Goal: Navigation & Orientation: Find specific page/section

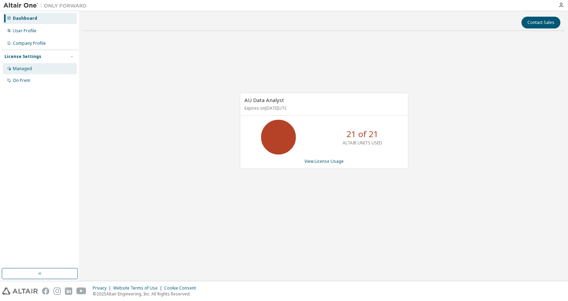
click at [28, 69] on div "Managed" at bounding box center [22, 69] width 19 height 6
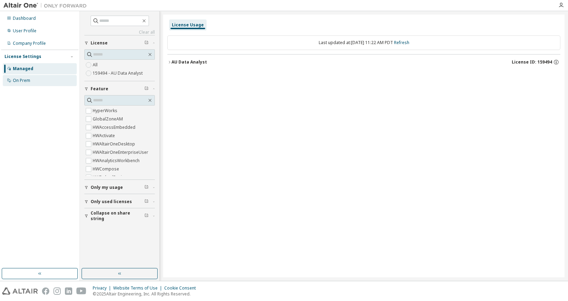
click at [21, 81] on div "On Prem" at bounding box center [21, 81] width 17 height 6
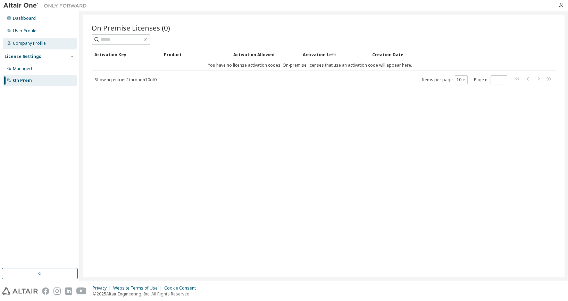
click at [56, 45] on div "Company Profile" at bounding box center [40, 43] width 74 height 11
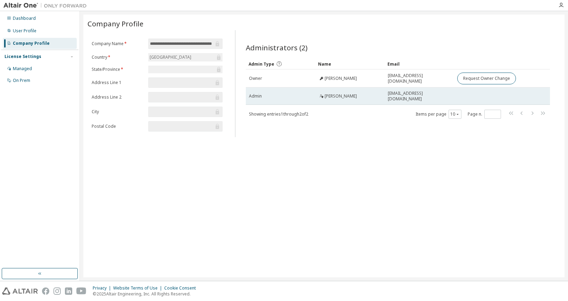
click at [431, 94] on span "lisa_fjeldsted@chino.k12.ca.us" at bounding box center [419, 96] width 63 height 11
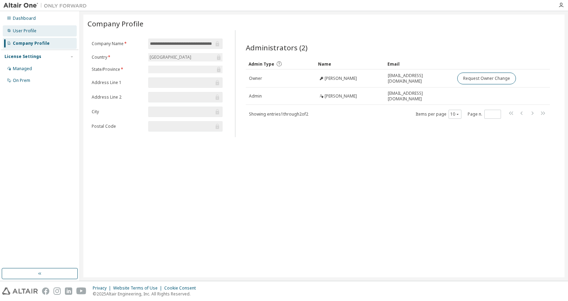
click at [17, 31] on div "User Profile" at bounding box center [25, 31] width 24 height 6
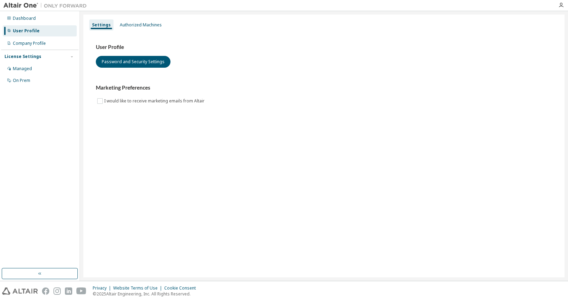
click at [9, 30] on icon at bounding box center [9, 30] width 3 height 3
click at [26, 22] on div "Dashboard" at bounding box center [40, 18] width 74 height 11
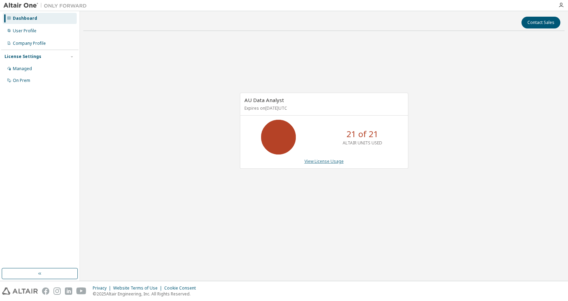
click at [307, 159] on link "View License Usage" at bounding box center [323, 161] width 39 height 6
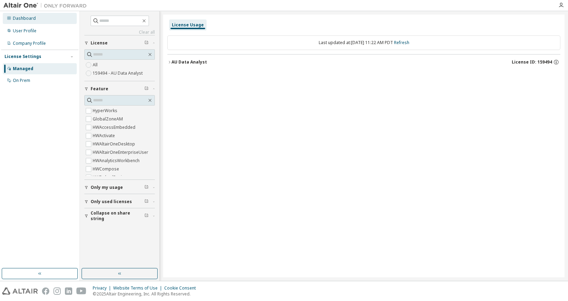
click at [35, 22] on div "Dashboard" at bounding box center [40, 18] width 74 height 11
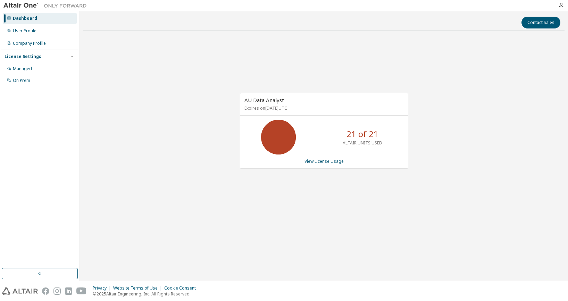
click at [357, 230] on div "AU Data Analyst Expires on December 17, 2025 UTC 21 of 21 ALTAIR UNITS USED Vie…" at bounding box center [323, 134] width 481 height 196
click at [304, 160] on div "View License Usage" at bounding box center [323, 162] width 159 height 6
click at [312, 160] on link "View License Usage" at bounding box center [323, 161] width 39 height 6
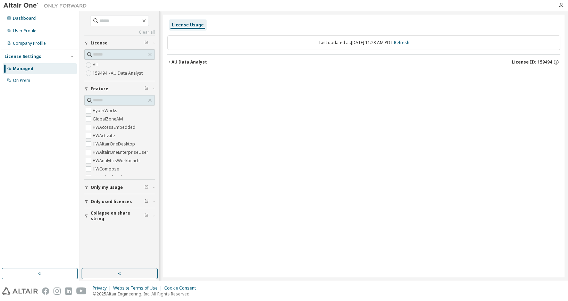
click at [172, 62] on div "AU Data Analyst" at bounding box center [188, 62] width 35 height 6
click at [106, 186] on span "Only my usage" at bounding box center [107, 188] width 32 height 6
click at [98, 224] on span "Only used licenses" at bounding box center [111, 222] width 41 height 6
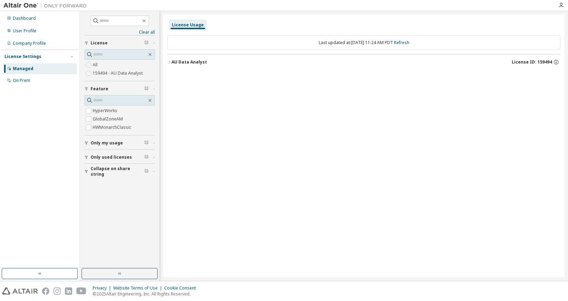
click at [195, 62] on div "AU Data Analyst" at bounding box center [188, 62] width 35 height 6
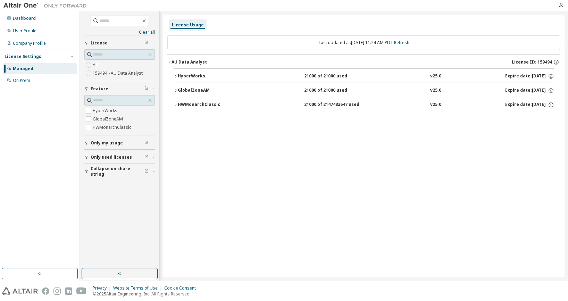
click at [119, 155] on span "Only used licenses" at bounding box center [111, 157] width 41 height 6
click at [96, 193] on span "Collapse on share string" at bounding box center [118, 191] width 54 height 11
click at [31, 25] on div "Dashboard User Profile Company Profile License Settings Managed On Prem" at bounding box center [39, 49] width 77 height 75
click at [31, 32] on div "User Profile" at bounding box center [25, 31] width 24 height 6
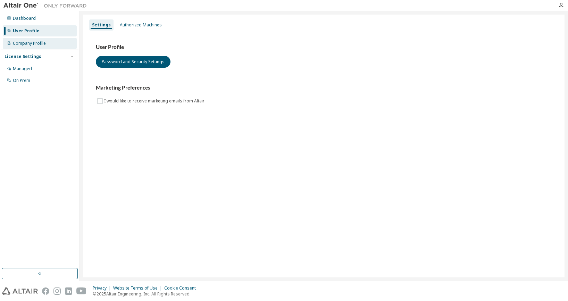
click at [30, 42] on div "Company Profile" at bounding box center [29, 44] width 33 height 6
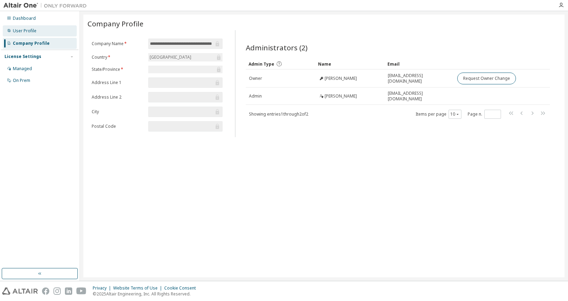
click at [30, 31] on div "User Profile" at bounding box center [25, 31] width 24 height 6
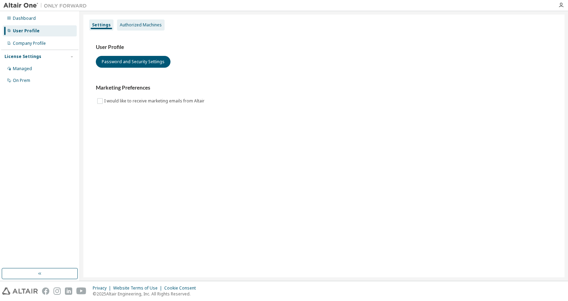
click at [137, 25] on div "Authorized Machines" at bounding box center [141, 25] width 42 height 6
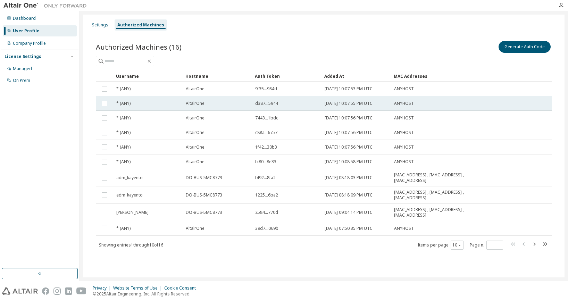
click at [253, 99] on td "d387...5944" at bounding box center [286, 103] width 69 height 15
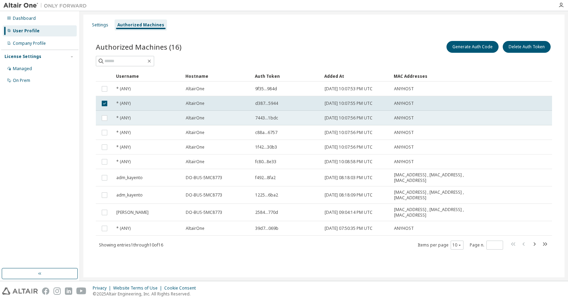
click at [246, 116] on div "AltairOne" at bounding box center [217, 118] width 63 height 6
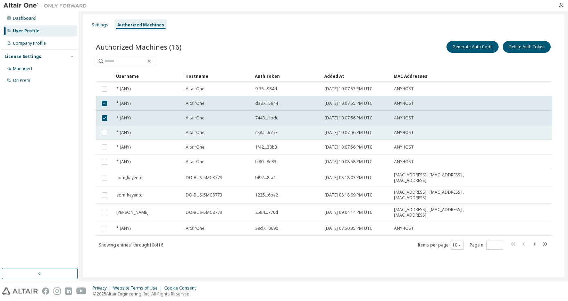
click at [243, 131] on div "AltairOne" at bounding box center [217, 133] width 63 height 6
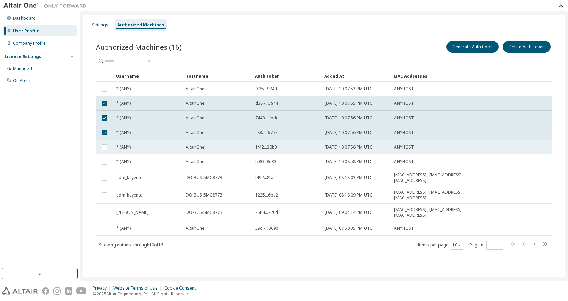
click at [236, 148] on div "AltairOne" at bounding box center [217, 147] width 63 height 6
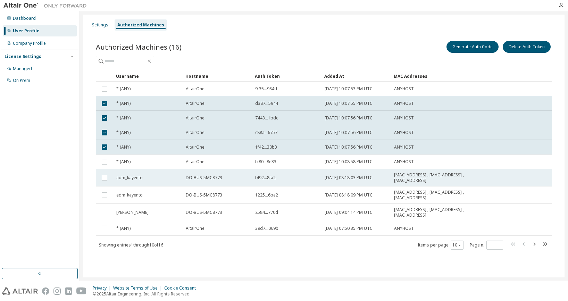
click at [228, 176] on div "DO-BUS-5MC8773" at bounding box center [217, 178] width 63 height 6
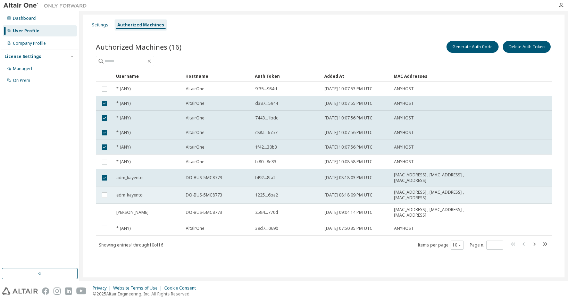
click at [225, 190] on td "DO-BUS-5MC8773" at bounding box center [217, 194] width 69 height 17
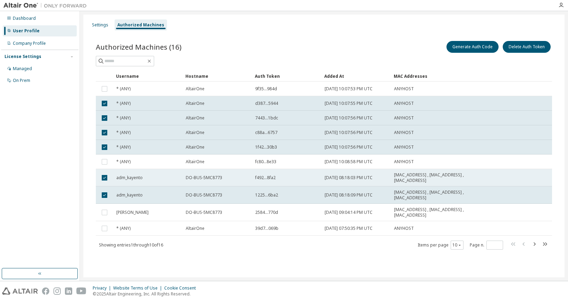
click at [128, 178] on span "adm_kayento" at bounding box center [129, 178] width 26 height 6
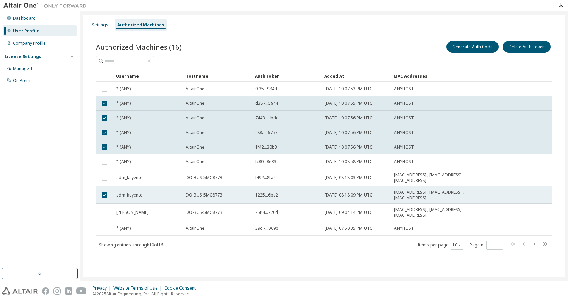
click at [127, 194] on span "adm_kayento" at bounding box center [129, 195] width 26 height 6
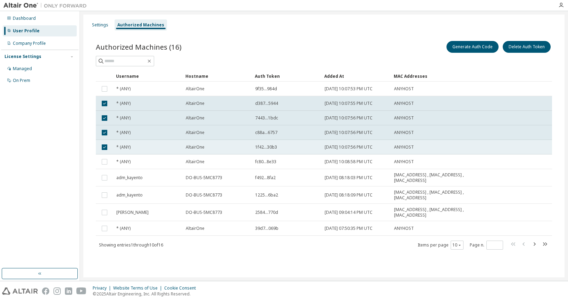
click at [141, 149] on div "* (ANY)" at bounding box center [147, 147] width 63 height 6
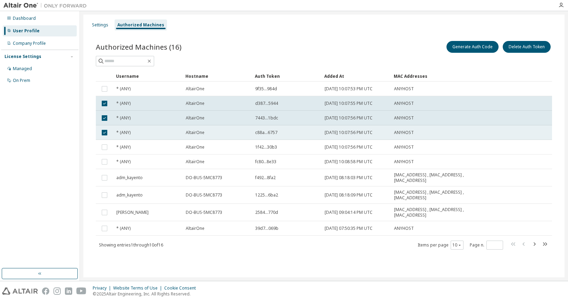
click at [144, 133] on div "* (ANY)" at bounding box center [147, 133] width 63 height 6
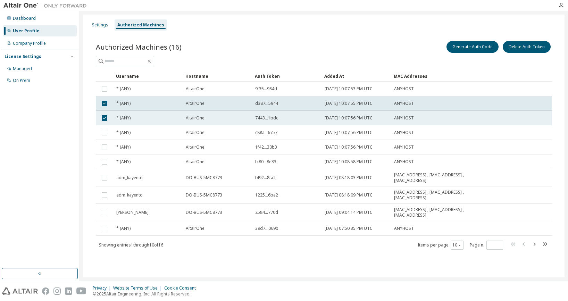
click at [146, 117] on div "* (ANY)" at bounding box center [147, 118] width 63 height 6
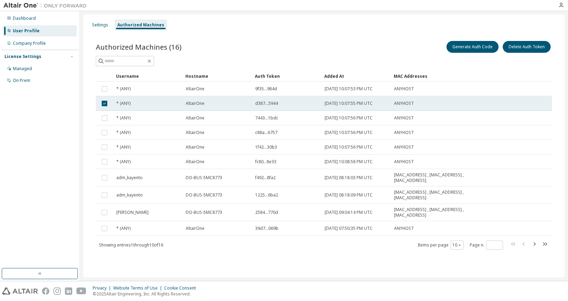
click at [147, 102] on div "* (ANY)" at bounding box center [147, 104] width 63 height 6
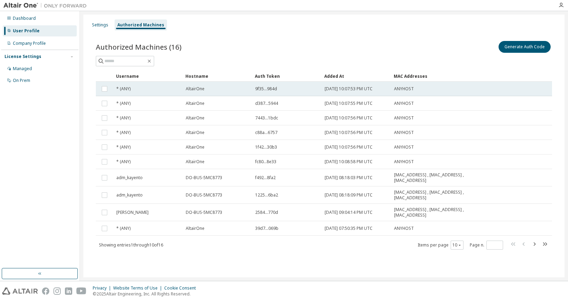
click at [149, 95] on td "* (ANY)" at bounding box center [147, 89] width 69 height 15
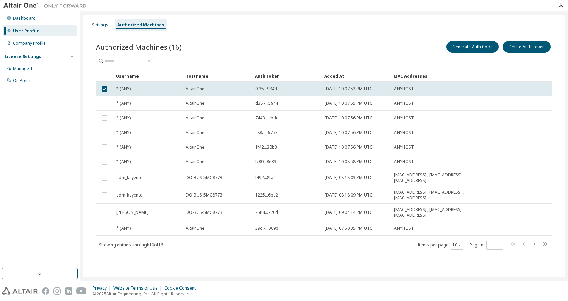
drag, startPoint x: 27, startPoint y: 66, endPoint x: 27, endPoint y: 57, distance: 9.7
click at [27, 66] on div "Managed" at bounding box center [22, 69] width 19 height 6
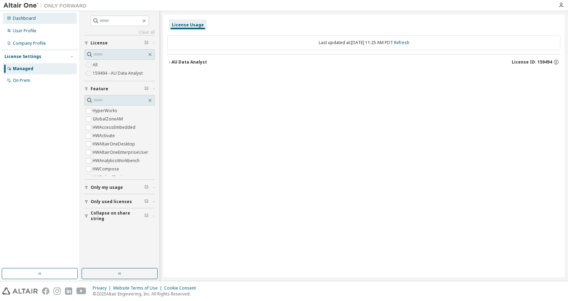
click at [29, 20] on div "Dashboard" at bounding box center [24, 19] width 23 height 6
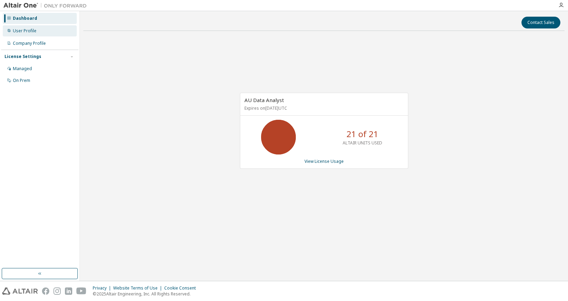
click at [26, 35] on div "User Profile" at bounding box center [40, 30] width 74 height 11
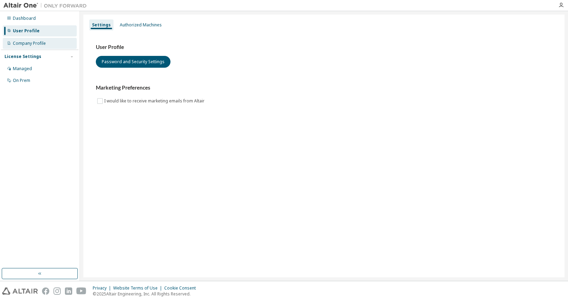
click at [27, 44] on div "Company Profile" at bounding box center [29, 44] width 33 height 6
